Goal: Register for event/course

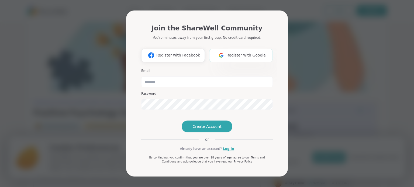
click at [235, 53] on span "Register with Google" at bounding box center [246, 56] width 39 height 6
click at [152, 77] on input "email" at bounding box center [207, 82] width 132 height 11
type input "**********"
click at [210, 129] on span "Create Account" at bounding box center [207, 126] width 29 height 5
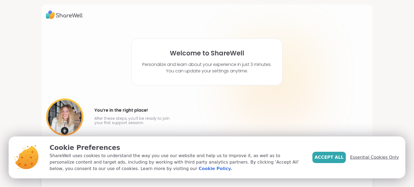
click at [368, 157] on span "Essential Cookies Only" at bounding box center [374, 158] width 49 height 6
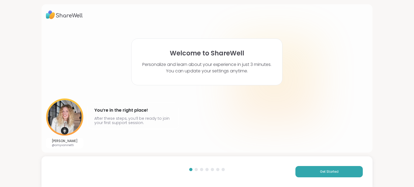
click at [73, 121] on img at bounding box center [64, 117] width 37 height 37
click at [337, 173] on span "Get Started" at bounding box center [329, 172] width 19 height 5
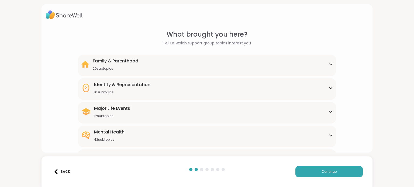
click at [330, 87] on icon at bounding box center [331, 88] width 4 height 3
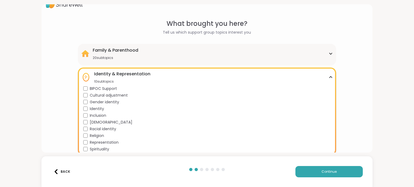
scroll to position [32, 0]
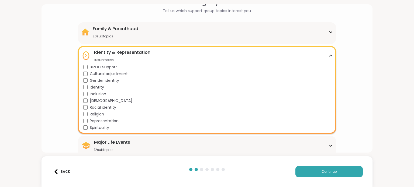
click at [109, 150] on div "12 subtopics" at bounding box center [112, 150] width 36 height 4
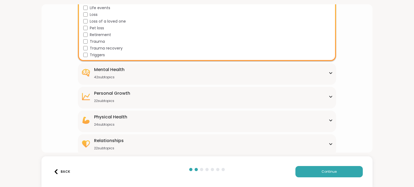
scroll to position [212, 0]
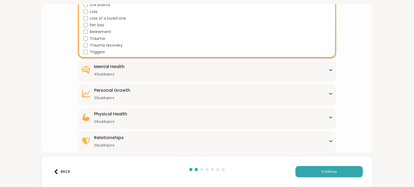
click at [331, 141] on icon at bounding box center [331, 141] width 2 height 1
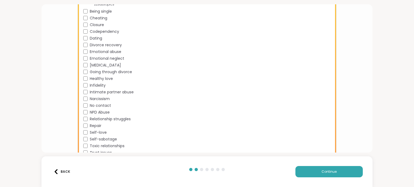
scroll to position [359, 0]
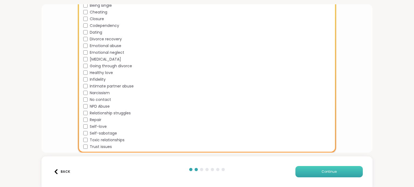
click at [323, 171] on span "Continue" at bounding box center [329, 172] width 15 height 5
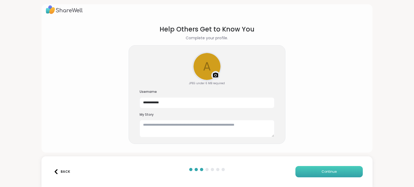
scroll to position [5, 0]
click at [322, 169] on button "Continue" at bounding box center [329, 171] width 67 height 11
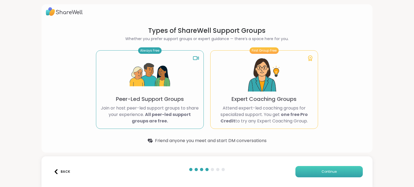
scroll to position [3, 0]
click at [263, 98] on p "Expert Coaching Groups" at bounding box center [264, 100] width 65 height 8
click at [327, 171] on span "Continue" at bounding box center [329, 172] width 15 height 5
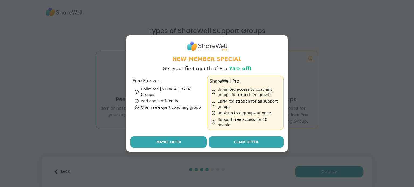
click at [166, 140] on span "Maybe Later" at bounding box center [168, 142] width 25 height 5
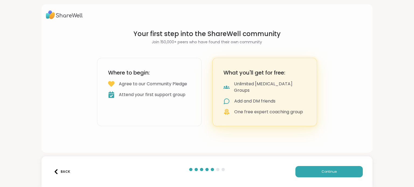
scroll to position [0, 0]
click at [328, 173] on span "Continue" at bounding box center [329, 172] width 15 height 5
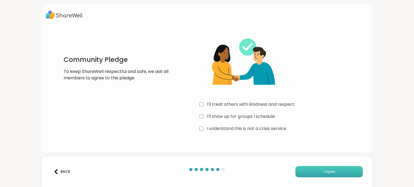
click at [325, 173] on span "I Agree" at bounding box center [329, 172] width 11 height 5
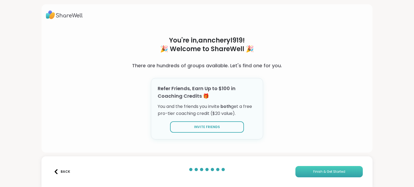
click at [325, 173] on span "Finish & Get Started" at bounding box center [329, 172] width 32 height 5
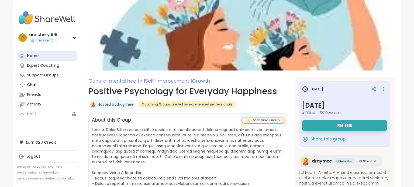
click at [31, 56] on div "Home" at bounding box center [33, 55] width 12 height 5
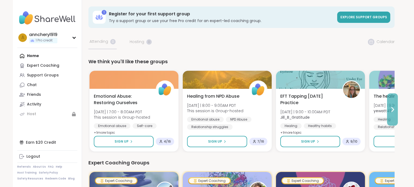
click at [393, 108] on icon at bounding box center [393, 110] width 2 height 4
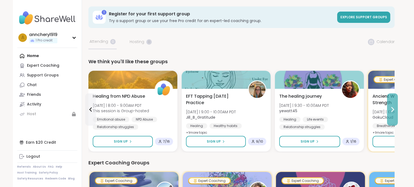
click at [393, 108] on icon at bounding box center [393, 110] width 2 height 4
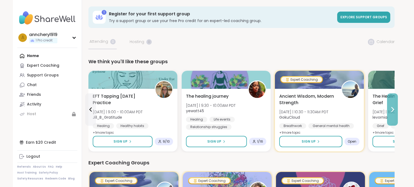
click at [393, 108] on icon at bounding box center [393, 110] width 2 height 4
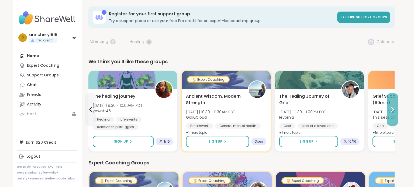
click at [393, 108] on icon at bounding box center [393, 110] width 2 height 4
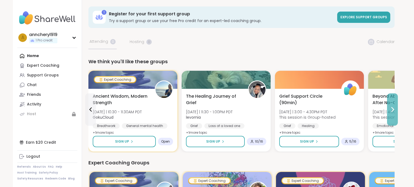
click at [393, 108] on icon at bounding box center [393, 110] width 2 height 4
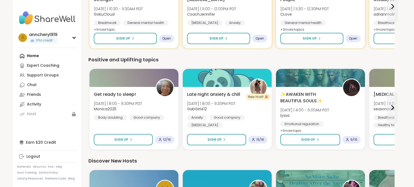
scroll to position [216, 0]
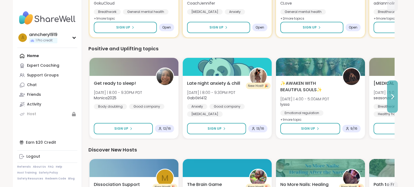
click at [393, 95] on icon at bounding box center [393, 97] width 2 height 4
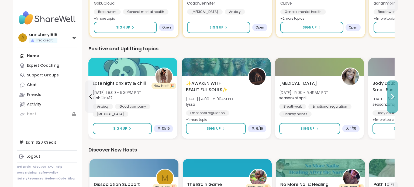
click at [393, 95] on icon at bounding box center [393, 97] width 2 height 4
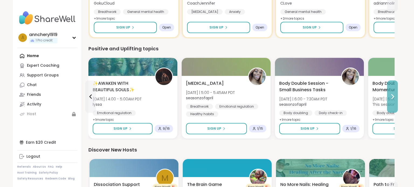
click at [393, 95] on icon at bounding box center [393, 97] width 2 height 4
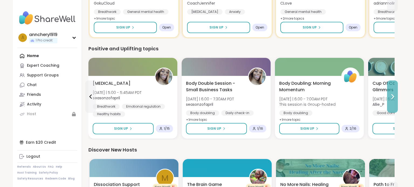
click at [390, 96] on icon at bounding box center [392, 97] width 6 height 6
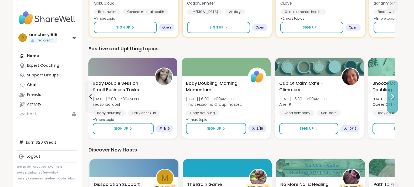
click at [390, 96] on icon at bounding box center [392, 97] width 6 height 6
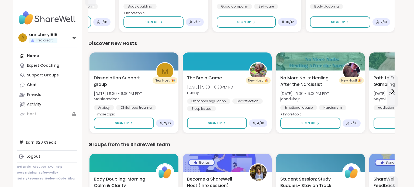
scroll to position [324, 0]
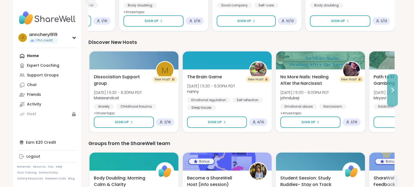
click at [393, 89] on icon at bounding box center [393, 90] width 2 height 4
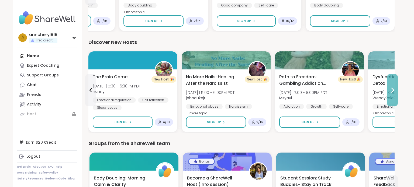
click at [393, 89] on icon at bounding box center [393, 90] width 2 height 4
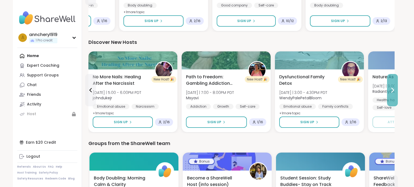
click at [392, 88] on icon at bounding box center [393, 90] width 2 height 4
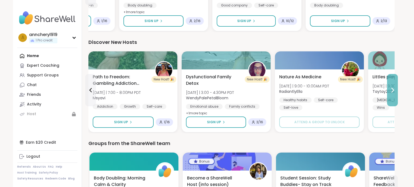
click at [392, 88] on icon at bounding box center [393, 90] width 2 height 4
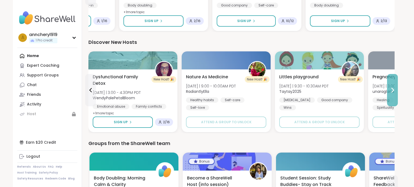
click at [392, 88] on icon at bounding box center [393, 90] width 2 height 4
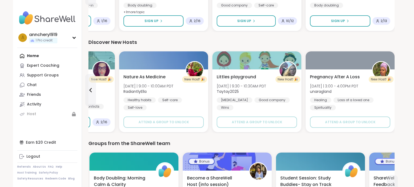
click at [392, 88] on div "Pregnancy After A Loss [DATE] | 3:00 - 4:00PM PDT unaragland Healing Loss of a …" at bounding box center [350, 101] width 89 height 63
click at [189, 142] on div "Groups from the ShareWell team" at bounding box center [241, 144] width 306 height 8
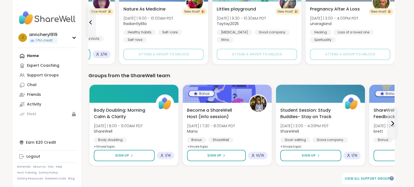
scroll to position [394, 0]
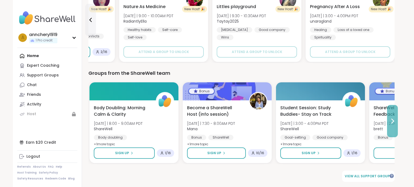
click at [392, 121] on icon at bounding box center [392, 121] width 6 height 6
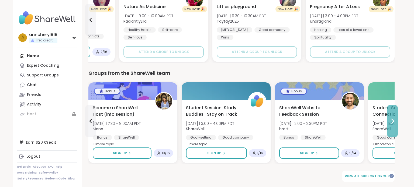
click at [392, 121] on icon at bounding box center [392, 121] width 6 height 6
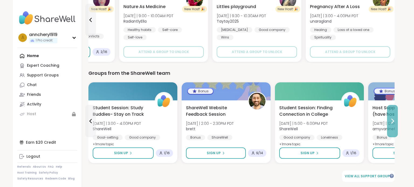
click at [392, 121] on icon at bounding box center [392, 121] width 6 height 6
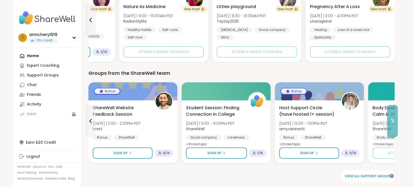
click at [392, 120] on icon at bounding box center [392, 121] width 6 height 6
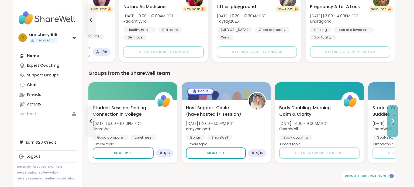
click at [392, 120] on icon at bounding box center [392, 121] width 6 height 6
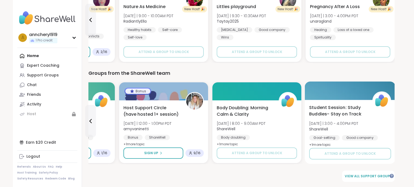
click at [392, 120] on div "Student Session: Study Buddies- Stay on Track [DATE] | 3:00 - 4:00PM PDT ShareW…" at bounding box center [350, 132] width 91 height 64
